Goal: Information Seeking & Learning: Learn about a topic

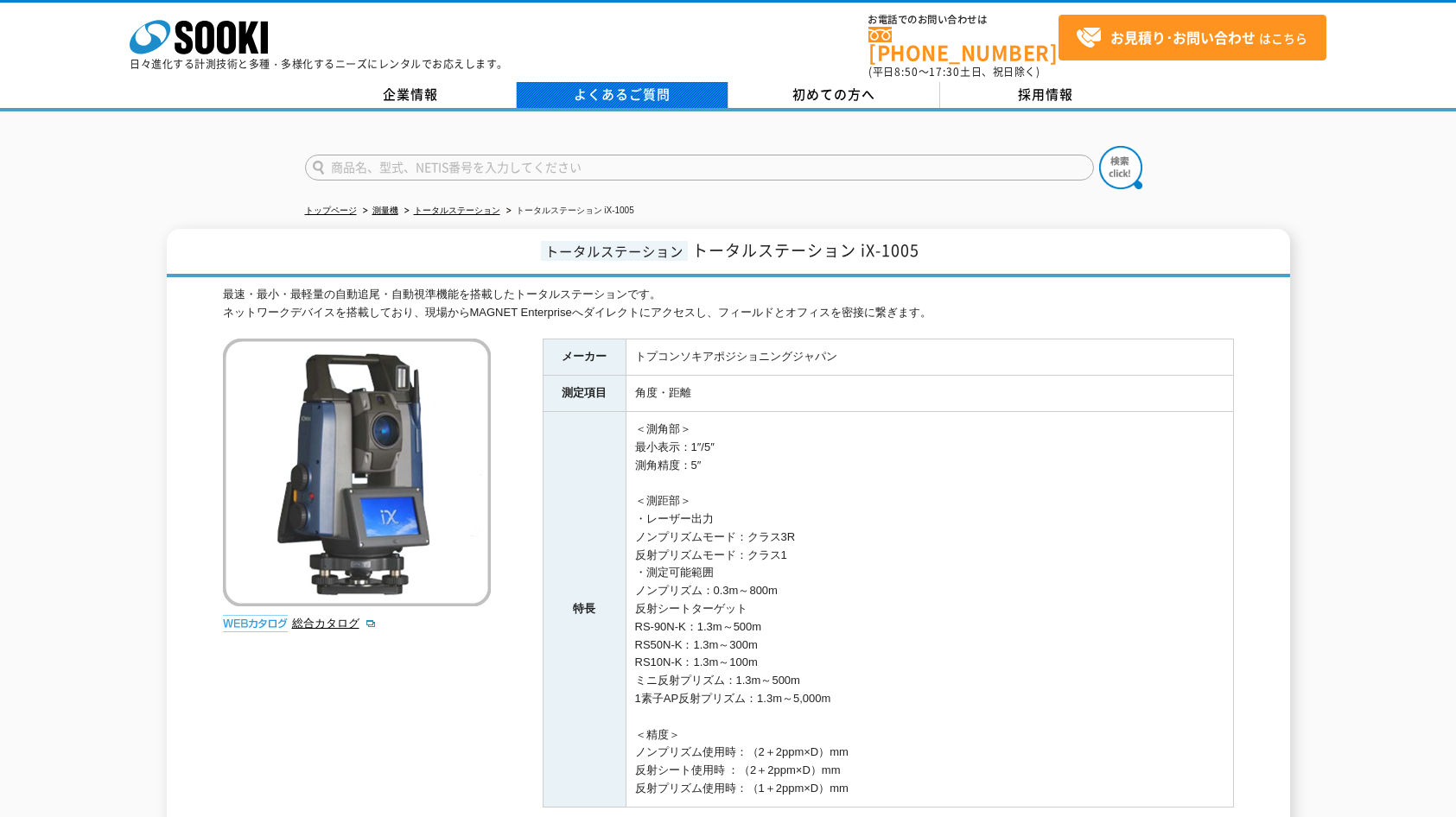
click at [619, 84] on link "よくあるご質問" at bounding box center [623, 95] width 212 height 26
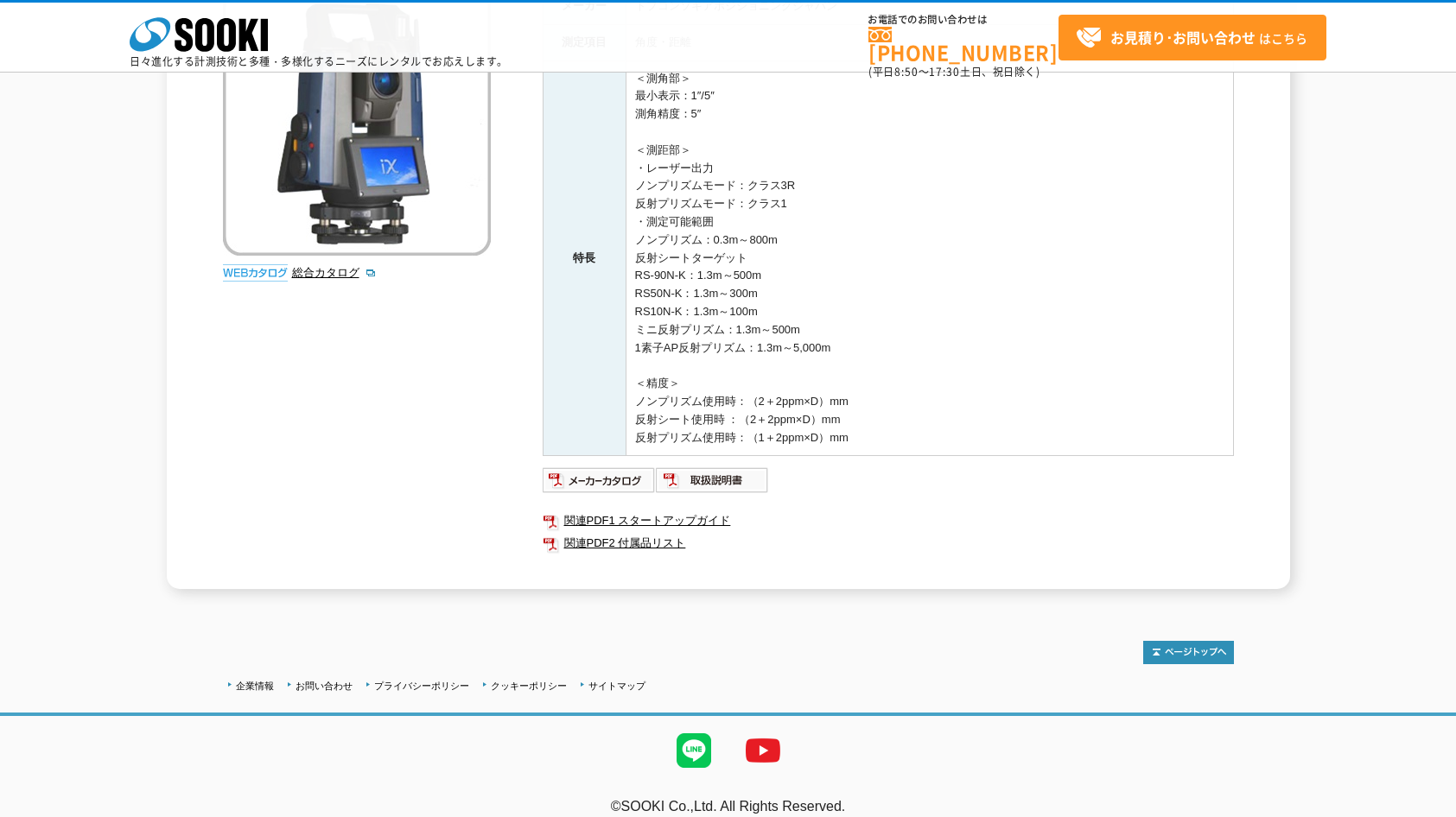
scroll to position [290, 0]
